Goal: Find specific page/section: Find specific page/section

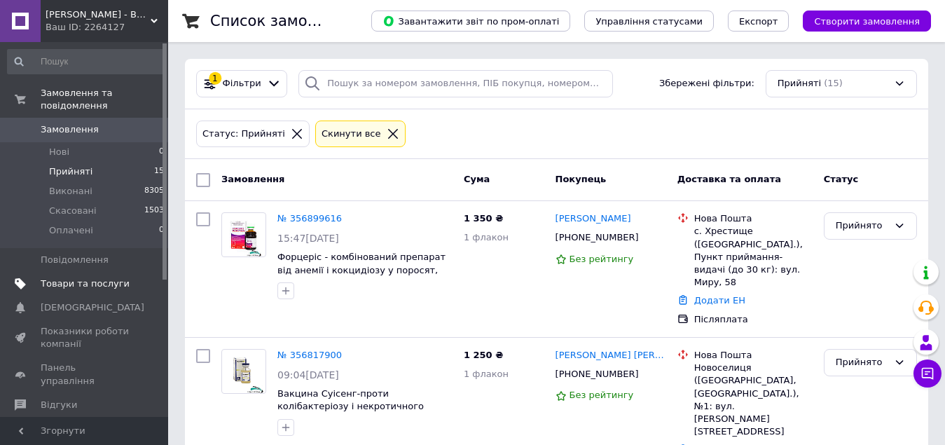
click at [83, 277] on span "Товари та послуги" at bounding box center [85, 283] width 89 height 13
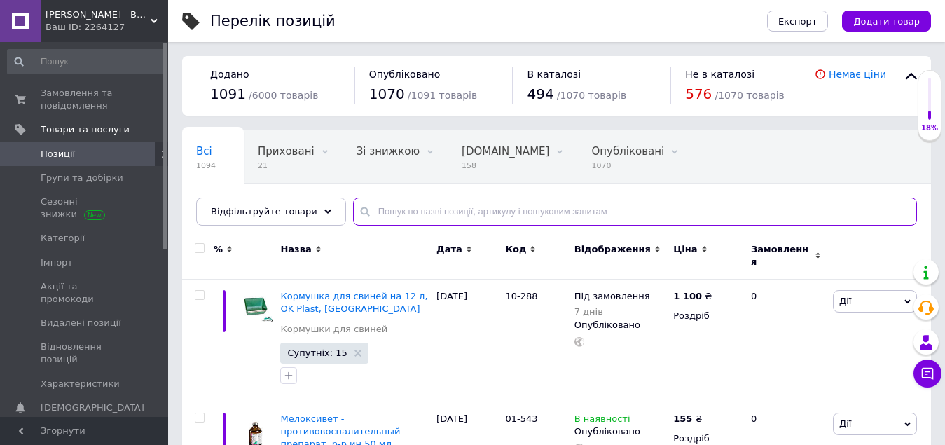
click at [366, 213] on input "text" at bounding box center [635, 212] width 564 height 28
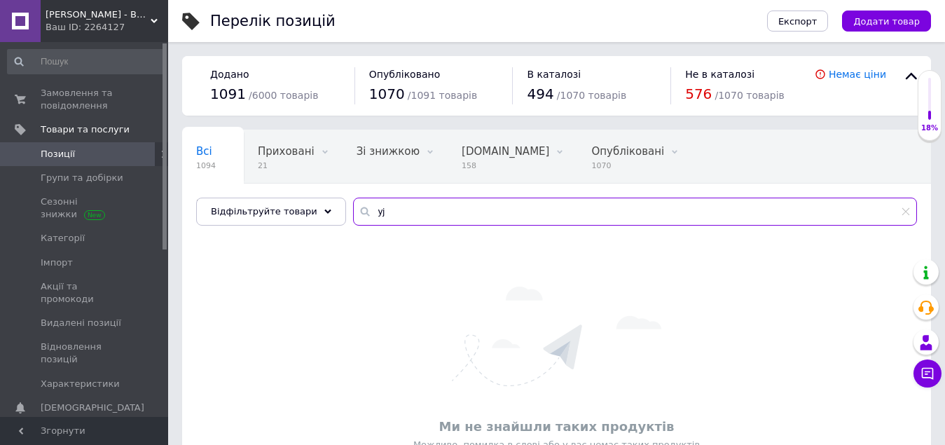
type input "y"
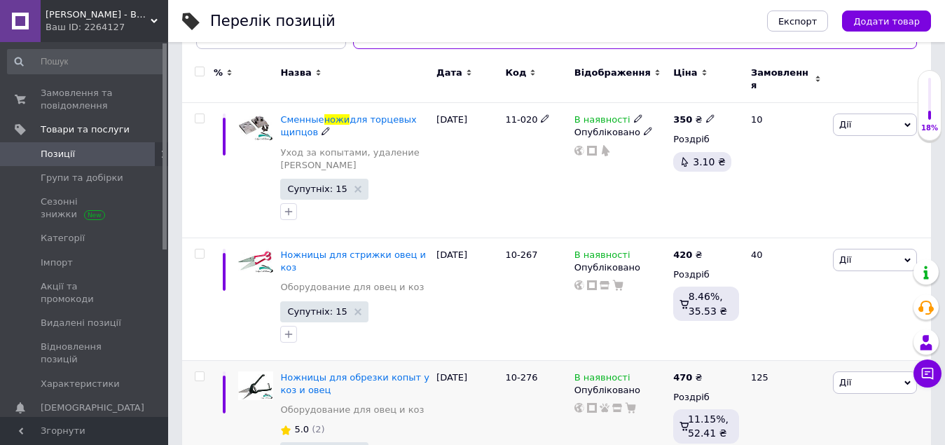
scroll to position [210, 0]
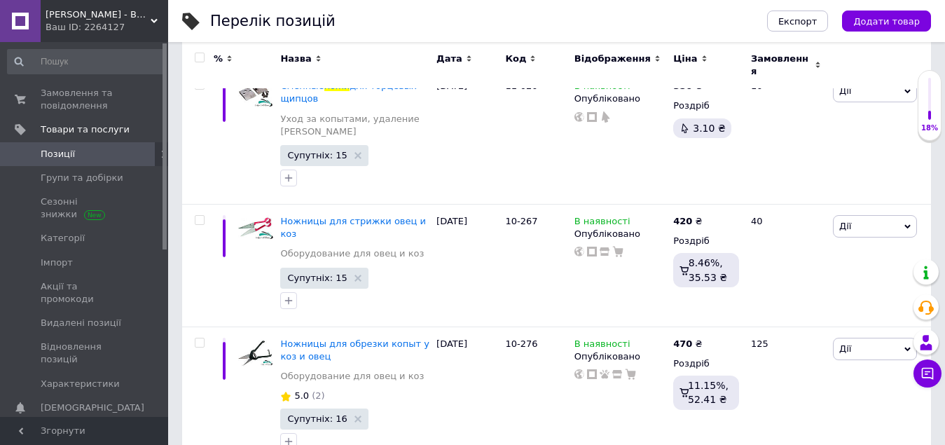
type input "ножи"
